Goal: Task Accomplishment & Management: Manage account settings

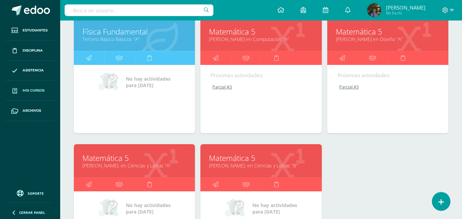
scroll to position [123, 0]
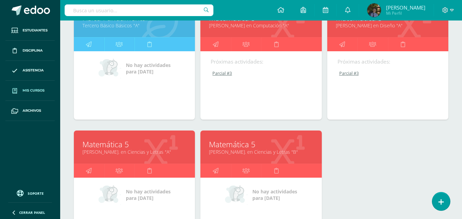
click at [222, 153] on link "[PERSON_NAME]. en Ciencias y Letras "B"" at bounding box center [261, 152] width 104 height 6
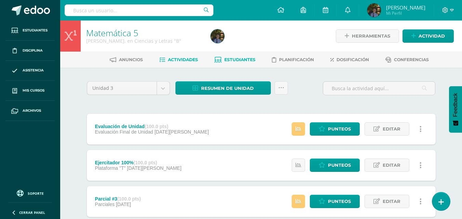
click at [228, 54] on link "Estudiantes" at bounding box center [234, 59] width 41 height 11
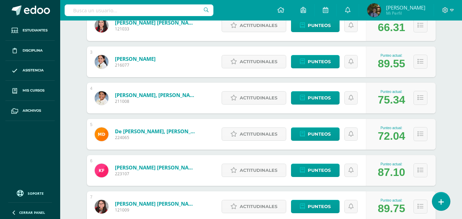
scroll to position [182, 0]
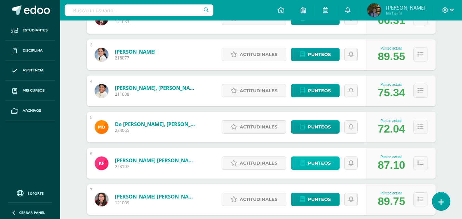
click at [328, 162] on span "Punteos" at bounding box center [319, 163] width 23 height 13
click at [324, 164] on span "Punteos" at bounding box center [319, 163] width 23 height 13
click at [318, 164] on span "Punteos" at bounding box center [319, 163] width 23 height 13
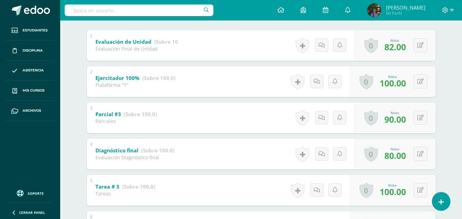
scroll to position [141, 0]
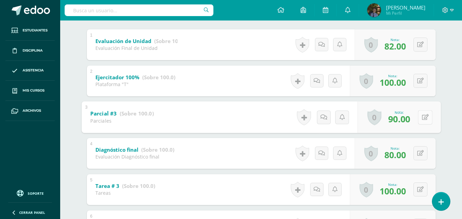
click at [419, 116] on button at bounding box center [425, 117] width 14 height 14
type input "95"
click at [421, 153] on button at bounding box center [420, 153] width 14 height 14
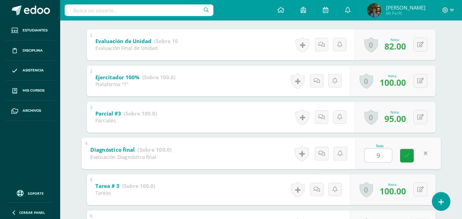
type input "90"
click at [404, 161] on link at bounding box center [407, 156] width 14 height 14
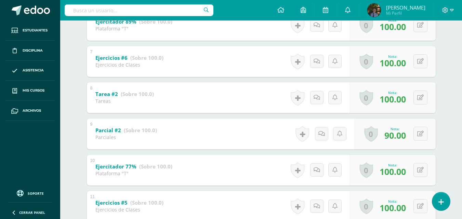
scroll to position [348, 0]
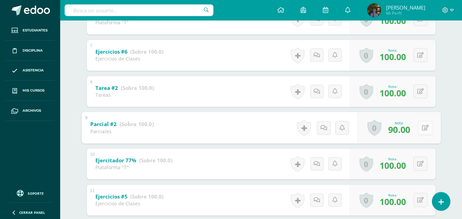
click at [421, 130] on button at bounding box center [425, 128] width 14 height 14
type input "95"
click at [439, 144] on div "Katherine Flores Keyla Aragón Ana Cabrera Isabela Cárdenas María Chay Maria de …" at bounding box center [261, 190] width 376 height 940
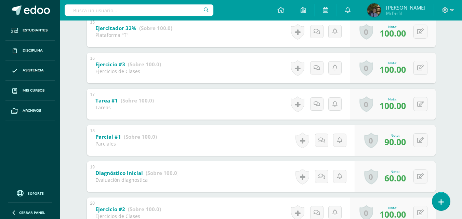
scroll to position [668, 0]
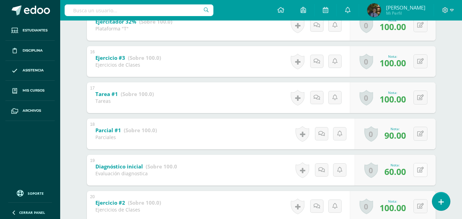
click at [418, 168] on div "0 Logros Logros obtenidos Aún no hay logros agregados Nota: 60.00" at bounding box center [395, 170] width 81 height 31
click at [424, 167] on icon at bounding box center [425, 170] width 7 height 6
type input "65"
click at [402, 175] on link at bounding box center [407, 173] width 14 height 14
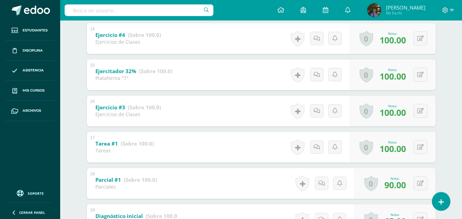
scroll to position [611, 0]
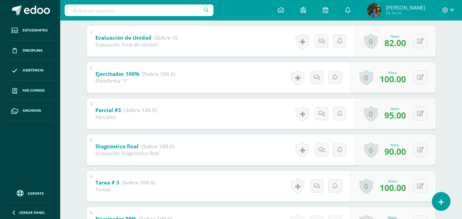
scroll to position [73, 0]
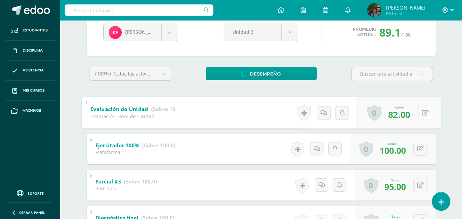
click at [416, 109] on div "0 Logros Logros obtenidos Aún no hay logros agregados Nota: 82.00" at bounding box center [398, 113] width 83 height 32
click at [424, 113] on icon at bounding box center [425, 113] width 7 height 6
type input "85"
click at [404, 120] on link at bounding box center [407, 115] width 14 height 14
